Goal: Task Accomplishment & Management: Use online tool/utility

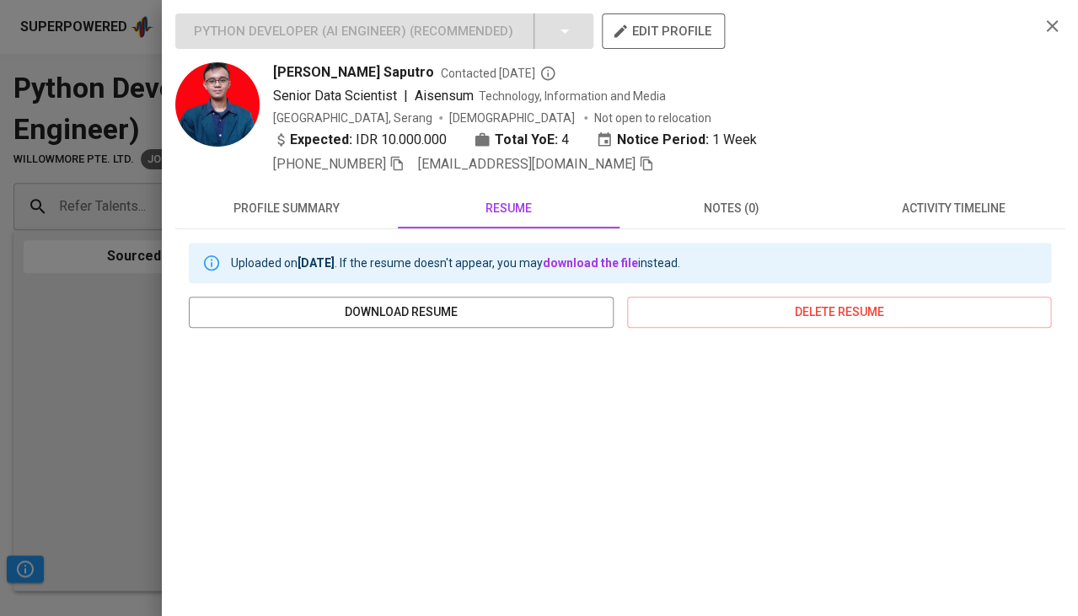
scroll to position [229, 0]
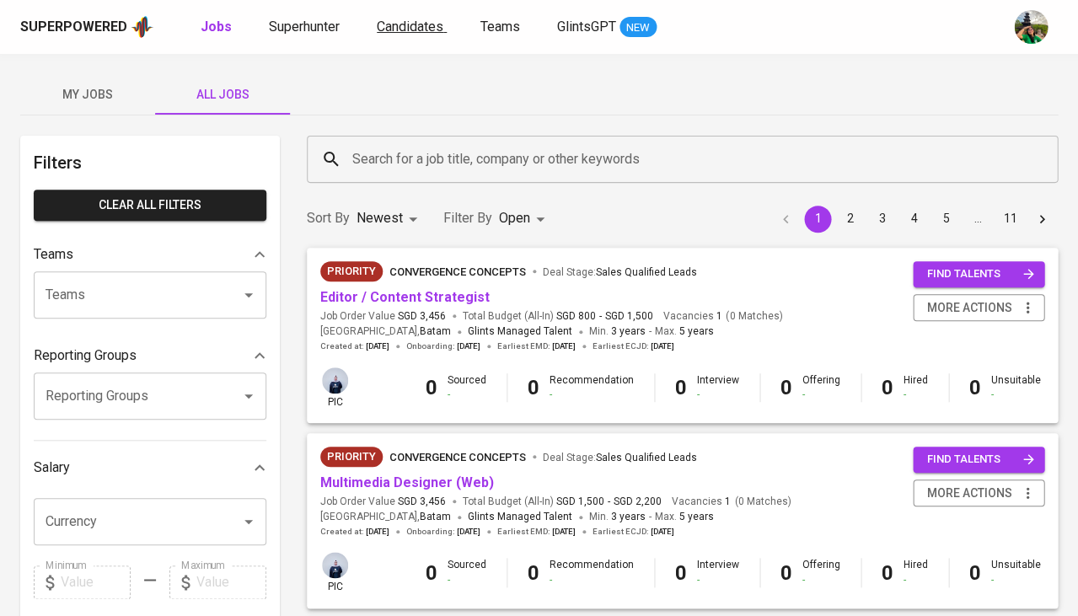
click at [403, 30] on span "Candidates" at bounding box center [410, 27] width 67 height 16
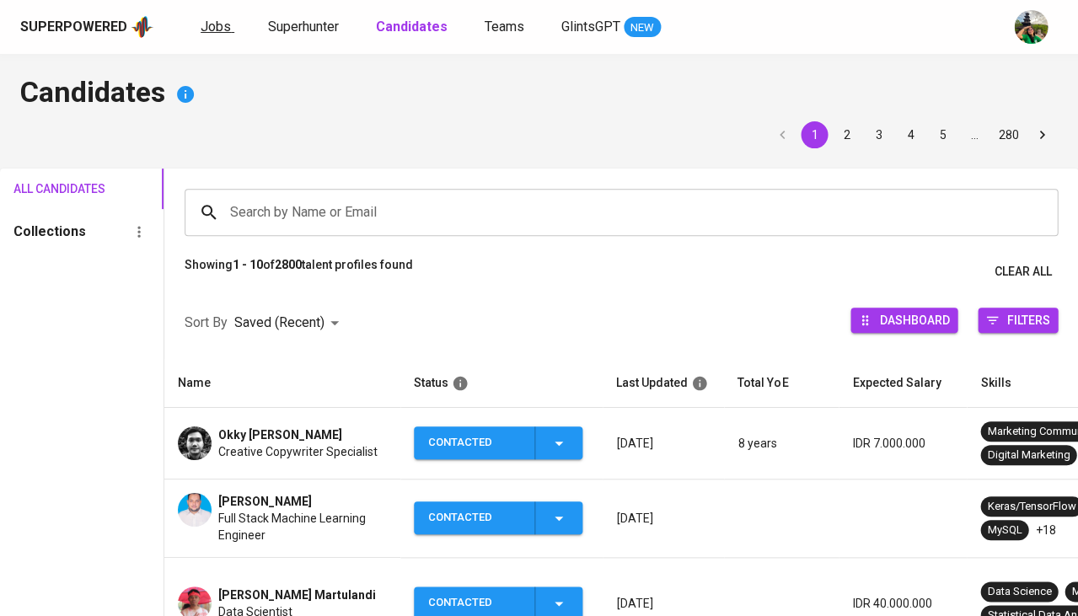
click at [213, 26] on span "Jobs" at bounding box center [216, 27] width 30 height 16
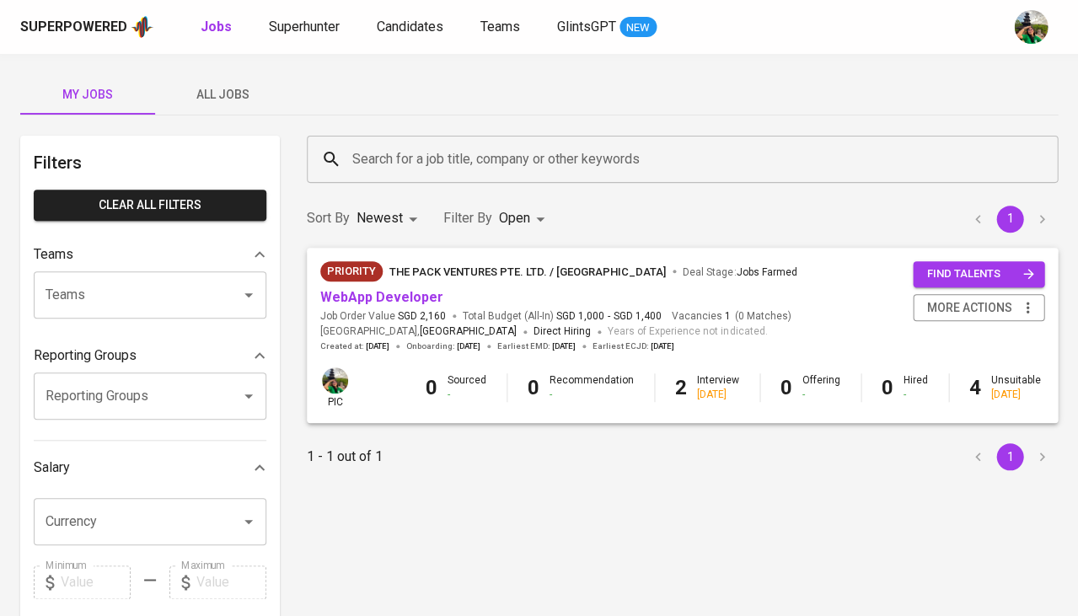
click at [230, 100] on span "All Jobs" at bounding box center [222, 94] width 115 height 21
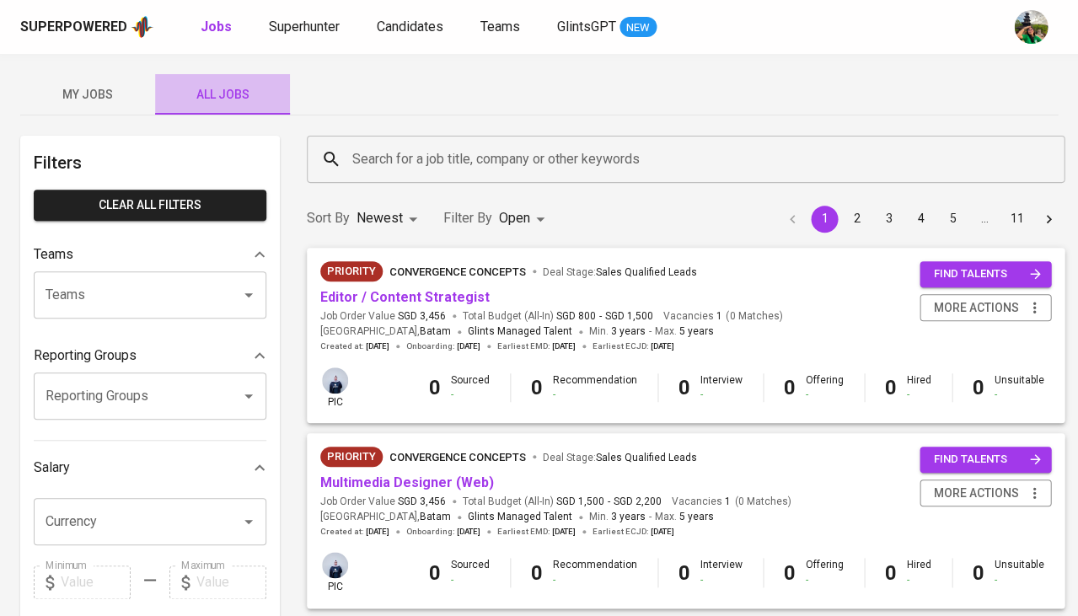
click at [225, 98] on span "All Jobs" at bounding box center [222, 94] width 115 height 21
click at [405, 174] on input "Search for a job title, company or other keywords" at bounding box center [690, 159] width 684 height 32
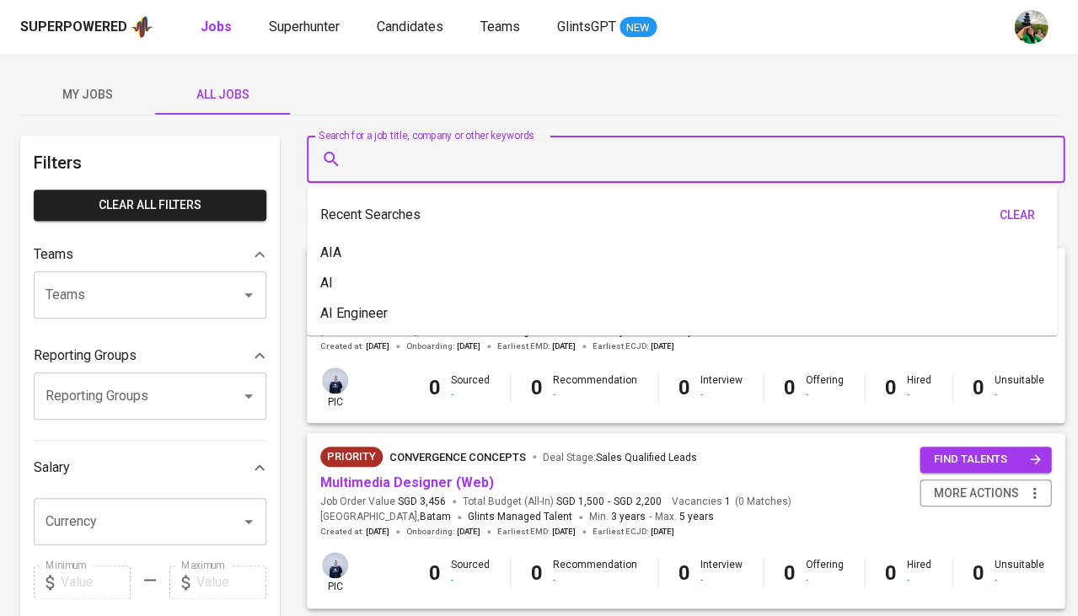
click at [414, 160] on input "Search for a job title, company or other keywords" at bounding box center [690, 159] width 684 height 32
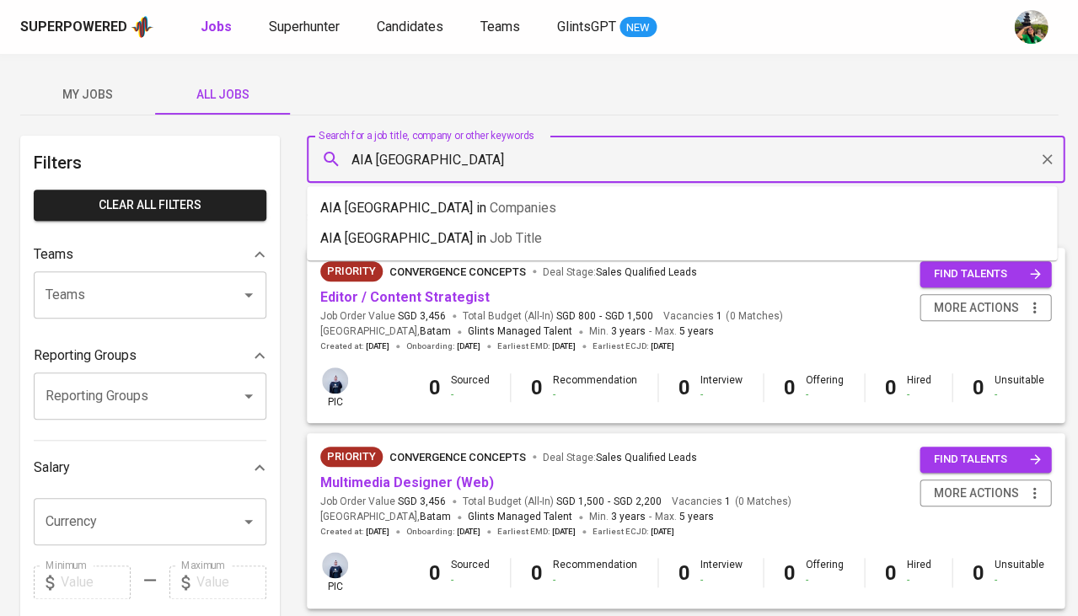
type input "AIA [GEOGRAPHIC_DATA]"
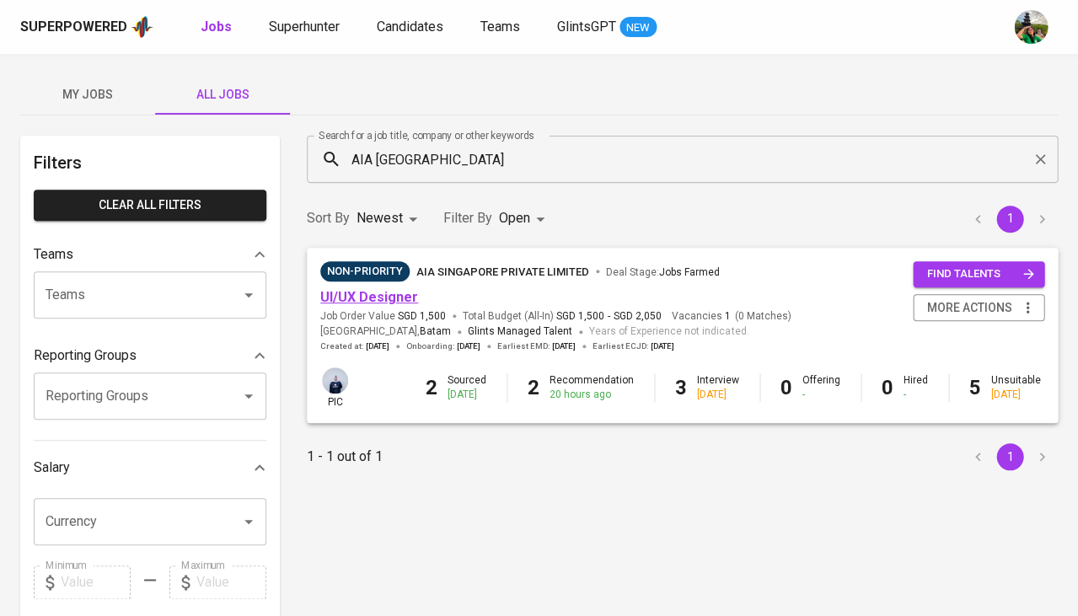
click at [395, 294] on link "UI/UX Designer" at bounding box center [369, 297] width 98 height 16
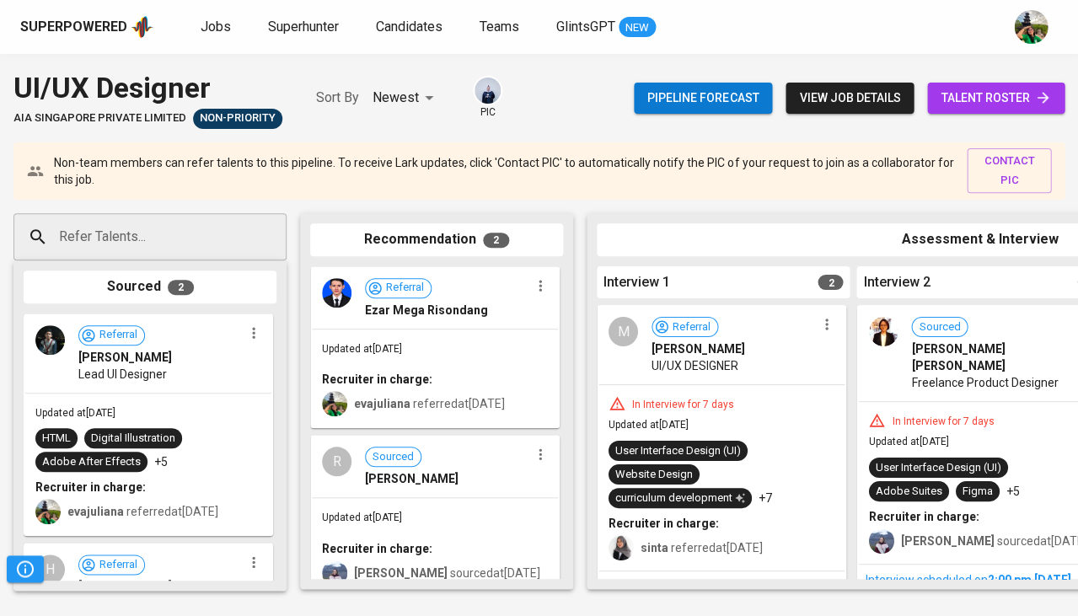
click at [142, 367] on span "Lead UI Designer" at bounding box center [122, 374] width 89 height 17
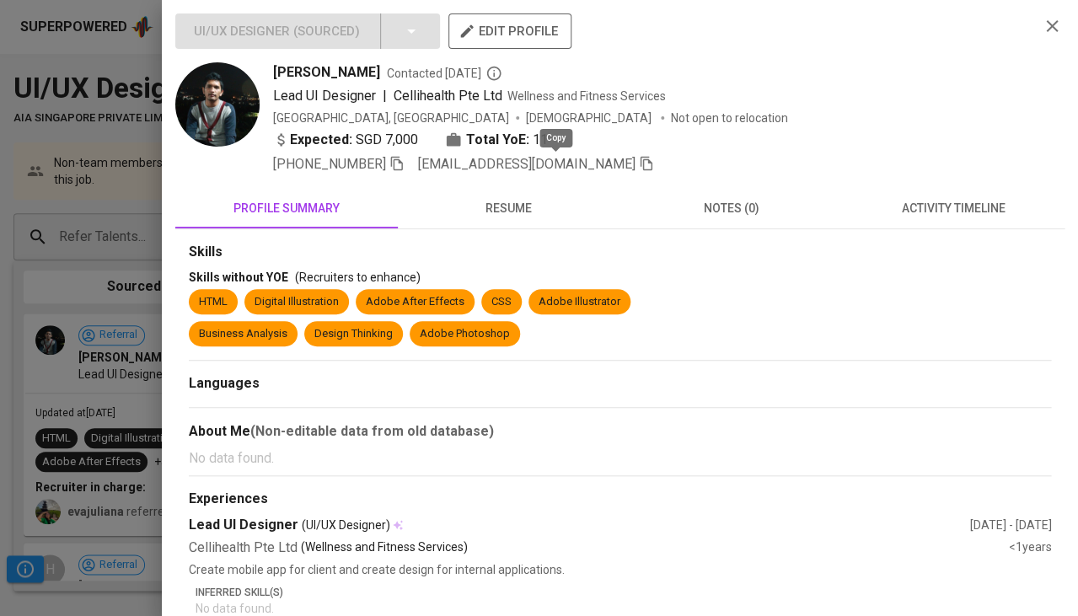
click at [639, 163] on icon "button" at bounding box center [646, 163] width 15 height 15
click at [639, 163] on icon "button" at bounding box center [646, 161] width 15 height 15
click at [89, 323] on div at bounding box center [539, 308] width 1078 height 616
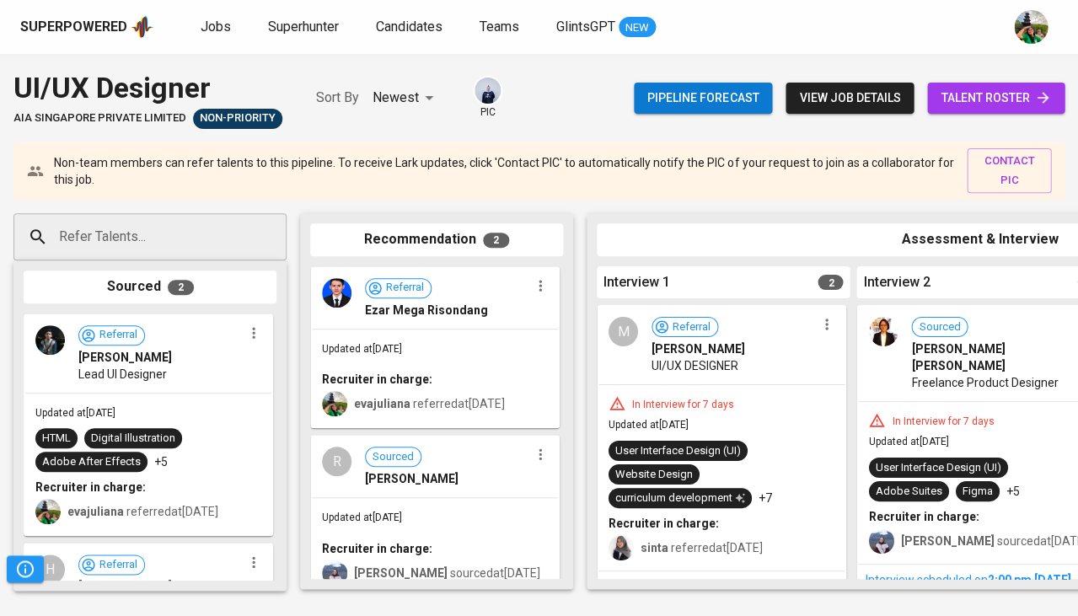
click at [174, 416] on div "Updated at [DATE] HTML Digital Illustration Adobe After Effects +5 Recruiter in…" at bounding box center [148, 465] width 246 height 142
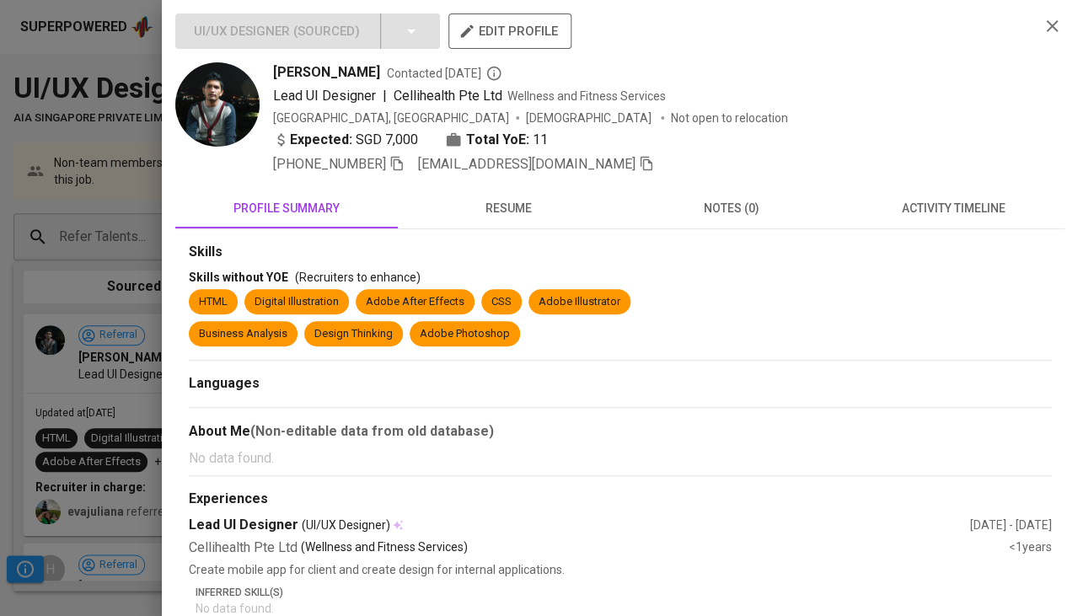
click at [499, 217] on button "resume" at bounding box center [509, 208] width 223 height 40
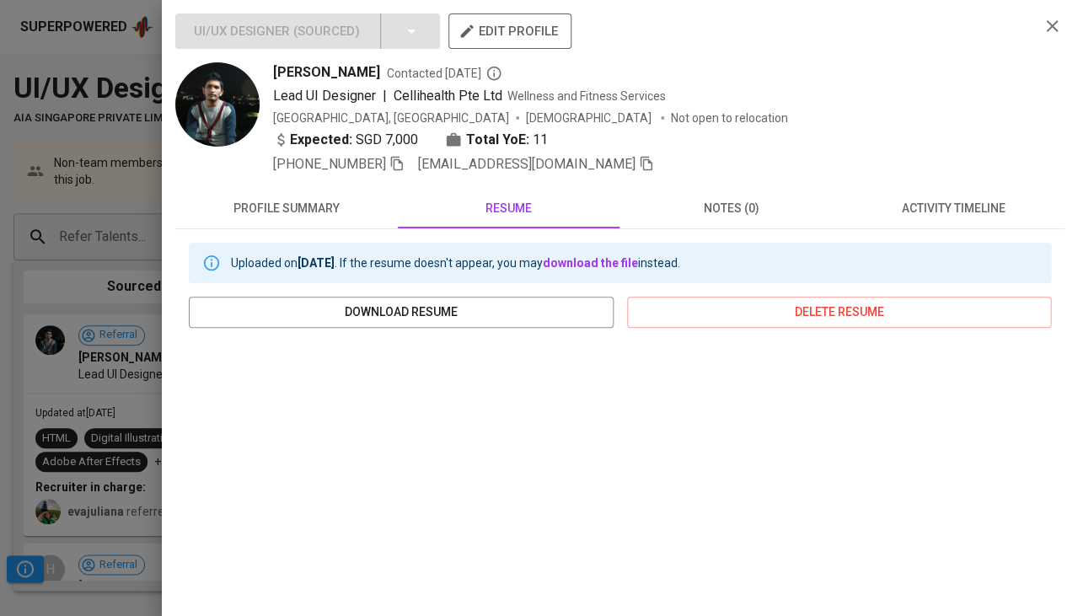
click at [288, 198] on span "profile summary" at bounding box center [286, 208] width 202 height 21
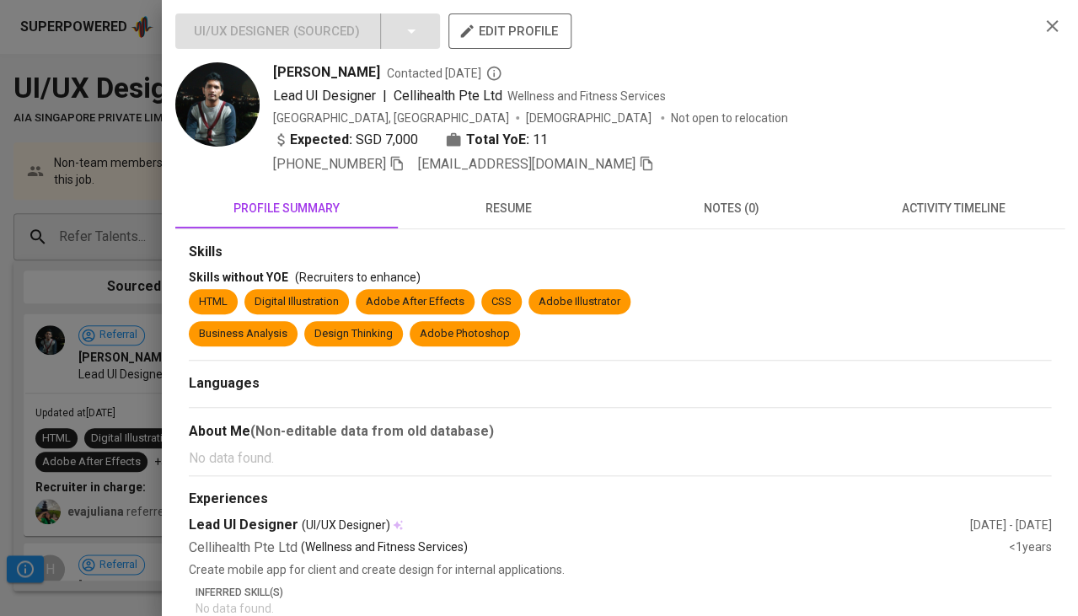
click at [76, 341] on div at bounding box center [539, 308] width 1078 height 616
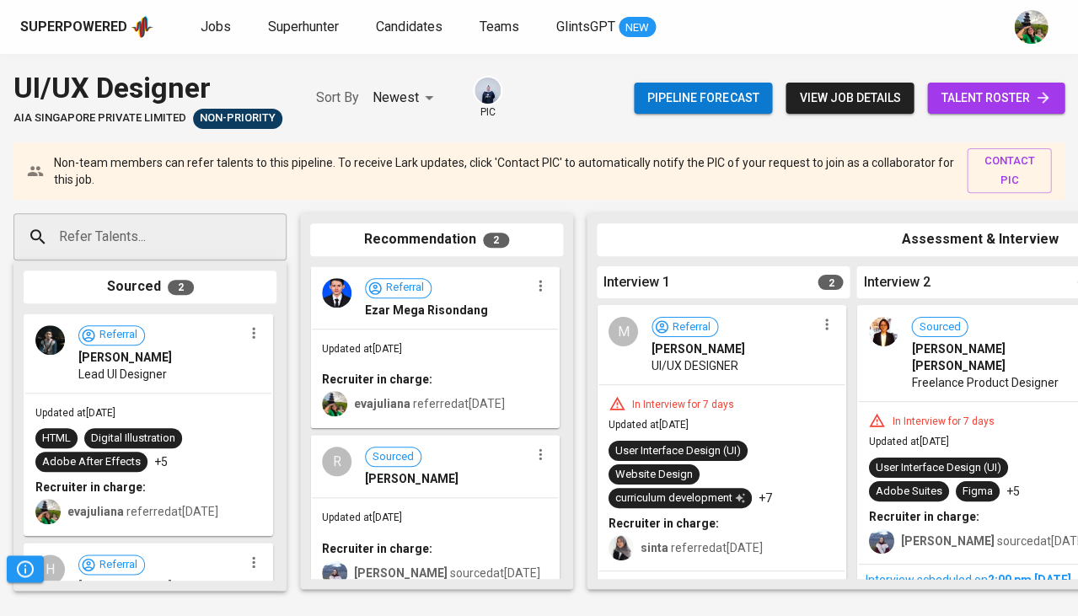
click at [418, 39] on div "Superpowered Jobs Superhunter Candidates Teams GlintsGPT NEW" at bounding box center [512, 26] width 984 height 25
click at [416, 24] on span "Candidates" at bounding box center [409, 27] width 67 height 16
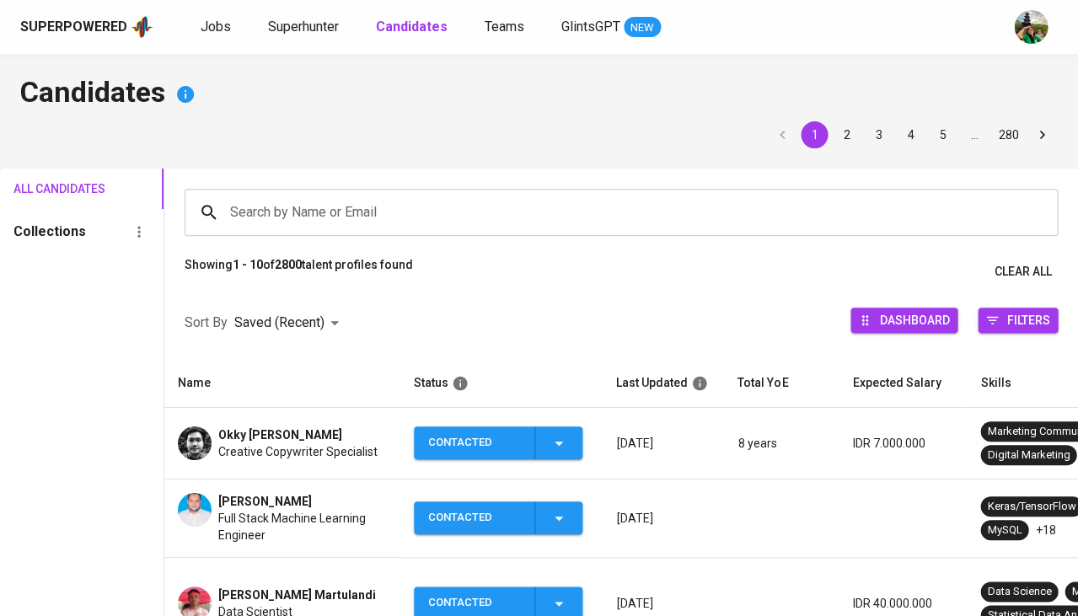
click at [325, 213] on input "Search by Name or Email" at bounding box center [625, 212] width 799 height 32
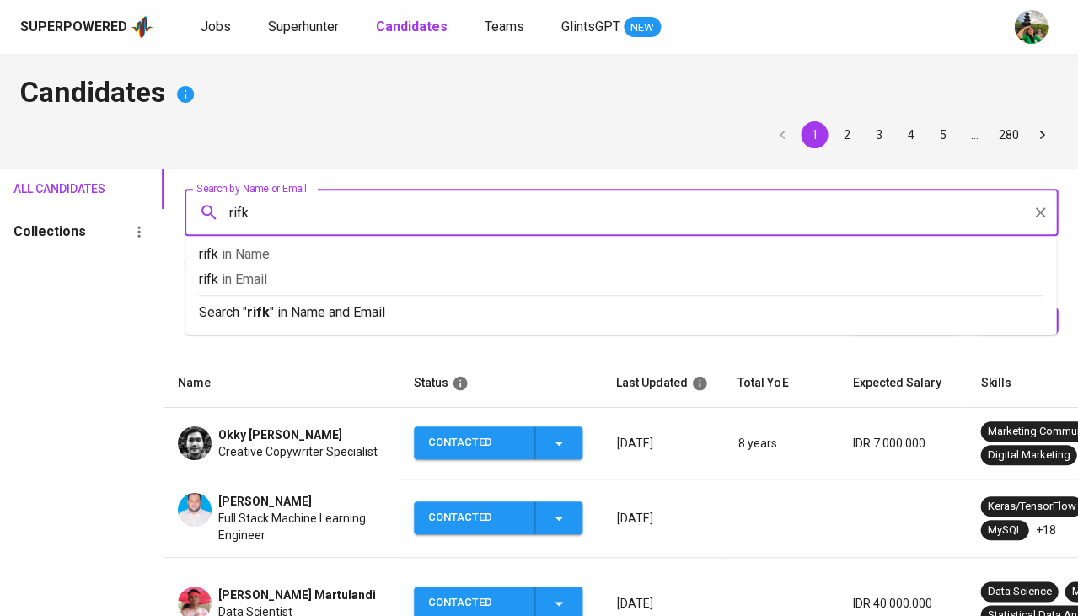
type input "rifki"
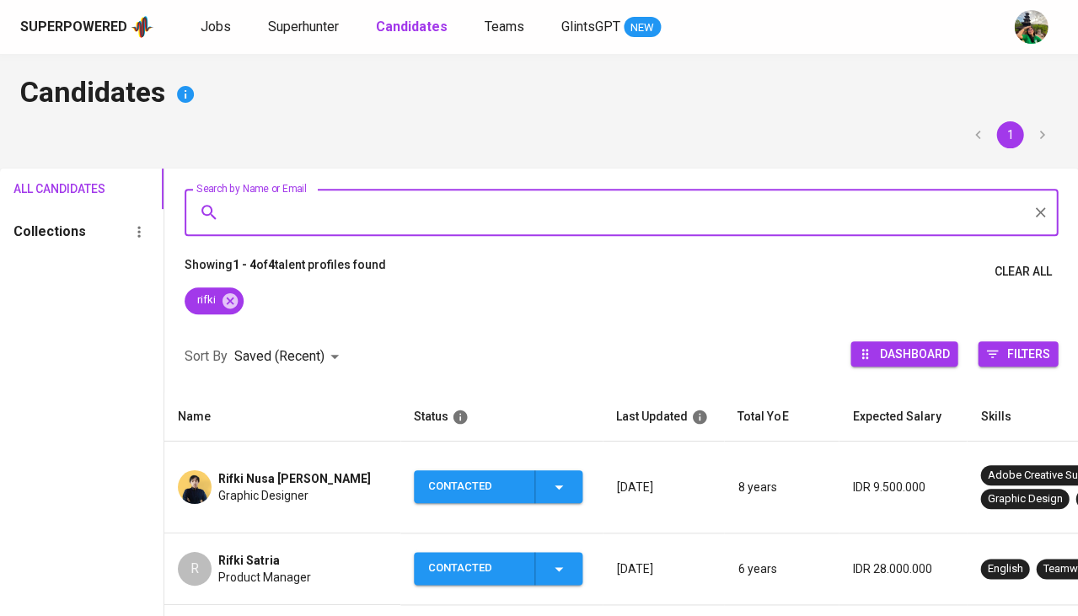
click at [260, 487] on span "Graphic Designer" at bounding box center [263, 495] width 90 height 17
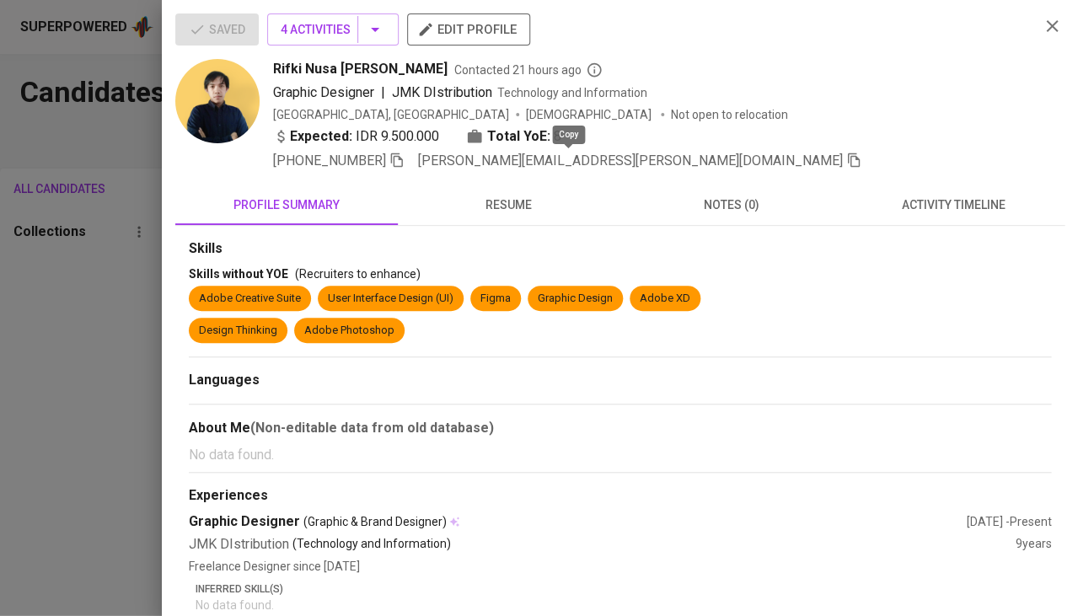
click at [577, 158] on div "[PHONE_NUMBER] [PERSON_NAME][EMAIL_ADDRESS][PERSON_NAME][DOMAIN_NAME]" at bounding box center [649, 161] width 753 height 20
click at [846, 160] on icon "button" at bounding box center [853, 160] width 15 height 15
click at [91, 311] on div at bounding box center [539, 308] width 1078 height 616
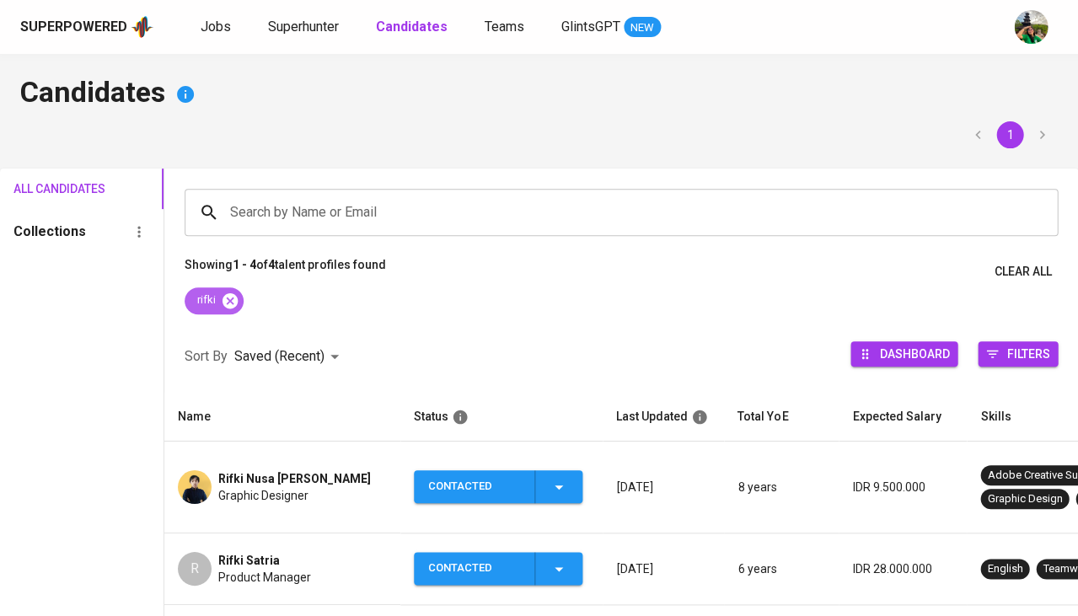
click at [234, 297] on icon at bounding box center [230, 301] width 19 height 19
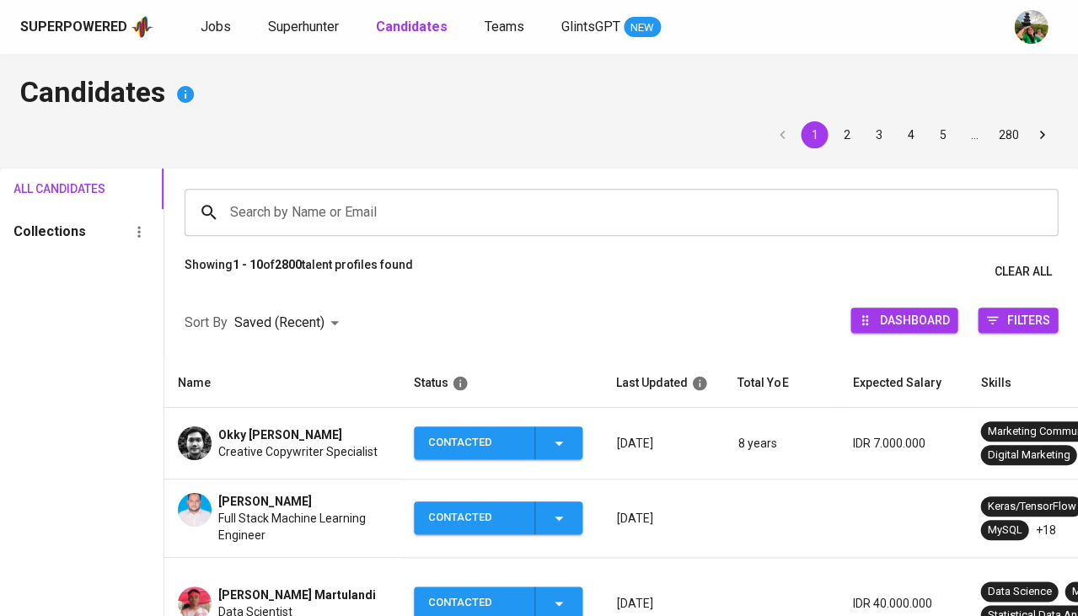
click at [297, 207] on input "Search by Name or Email" at bounding box center [625, 212] width 799 height 32
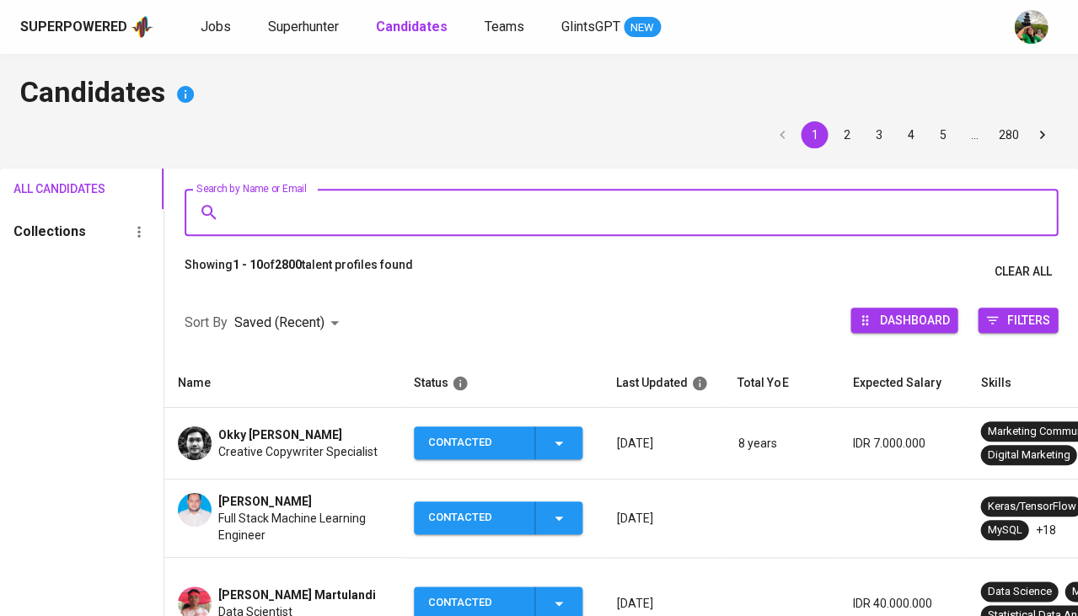
click at [292, 212] on input "Search by Name or Email" at bounding box center [625, 212] width 799 height 32
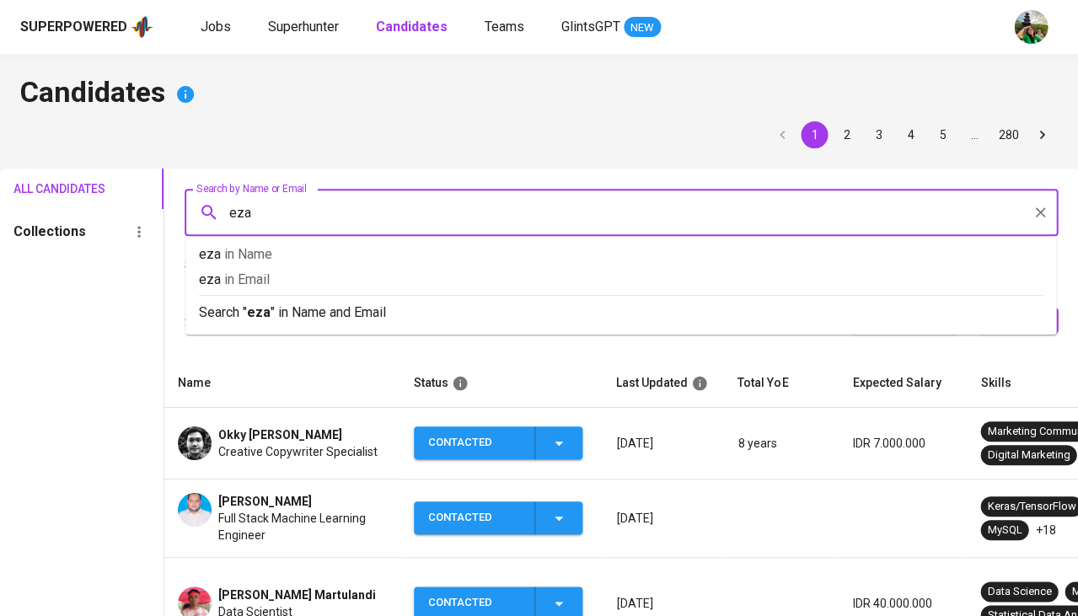
type input "ezar"
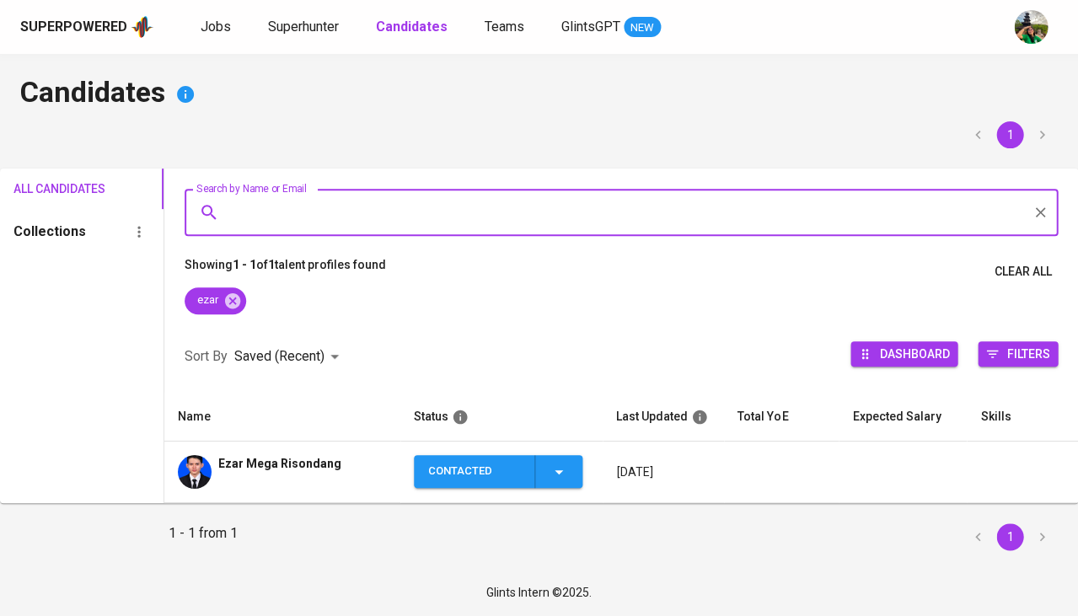
click at [280, 488] on td "Ezar Mega Risondang" at bounding box center [282, 473] width 236 height 62
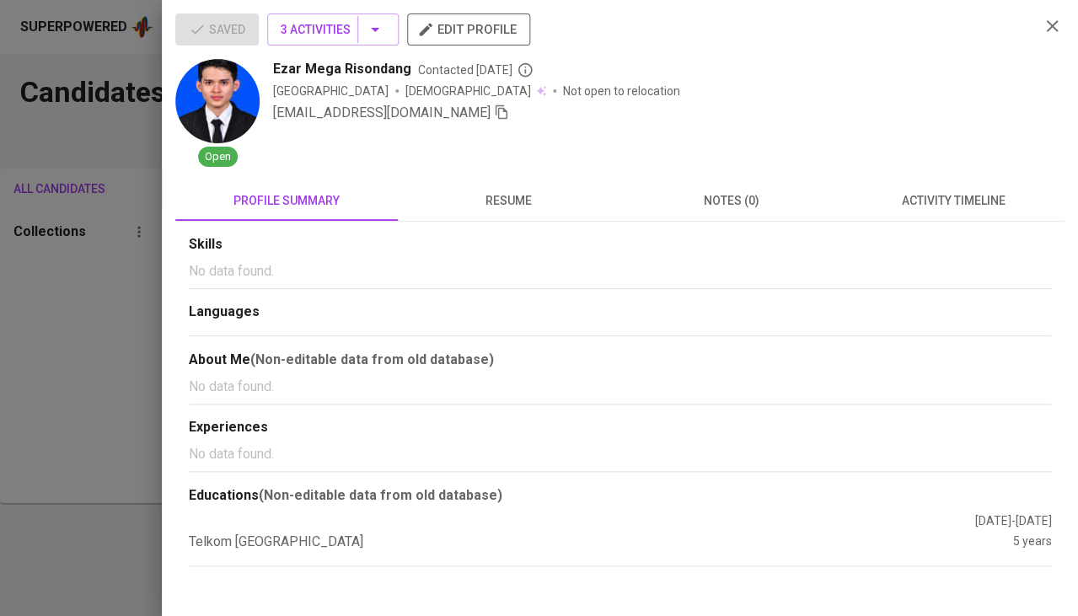
click at [494, 107] on icon "button" at bounding box center [501, 112] width 15 height 15
click at [498, 180] on button "resume" at bounding box center [509, 200] width 223 height 40
